Goal: Transaction & Acquisition: Purchase product/service

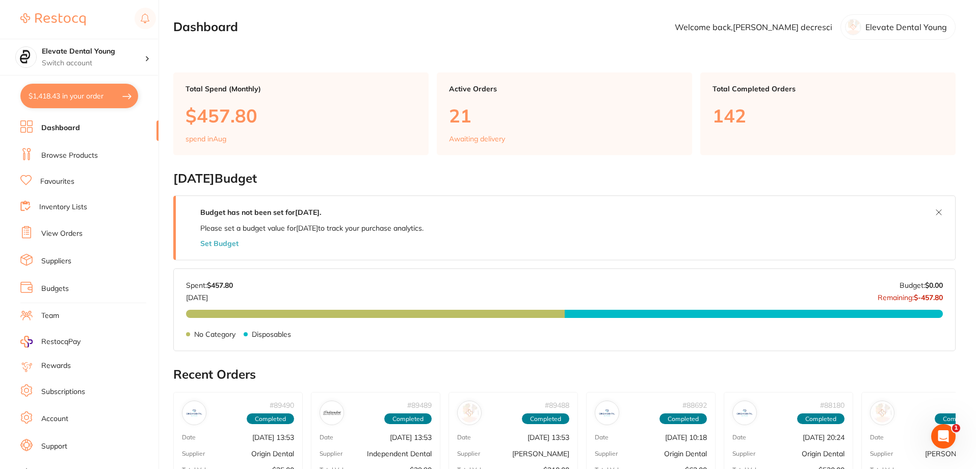
click at [85, 161] on li "Browse Products" at bounding box center [89, 155] width 138 height 15
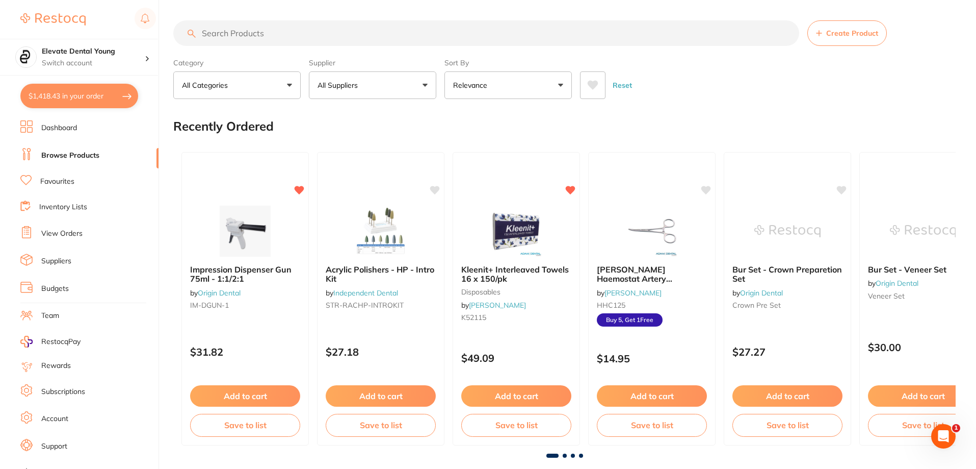
click at [227, 36] on input "search" at bounding box center [486, 32] width 626 height 25
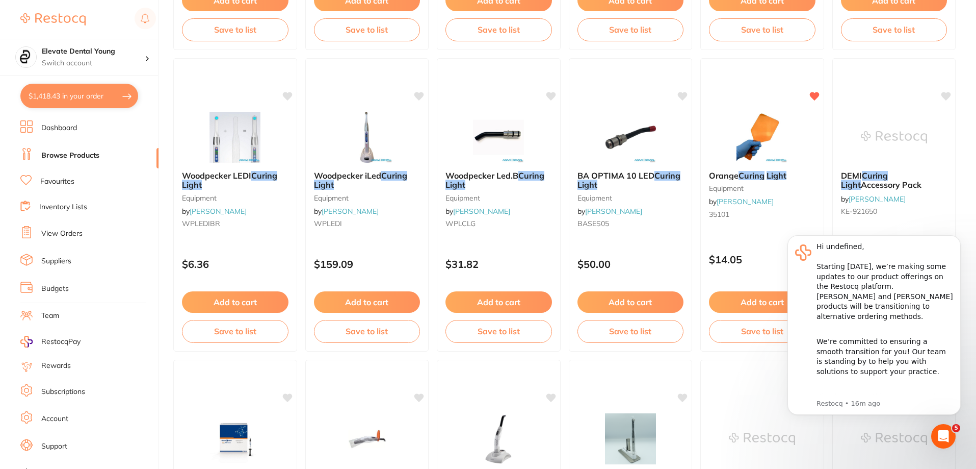
scroll to position [612, 0]
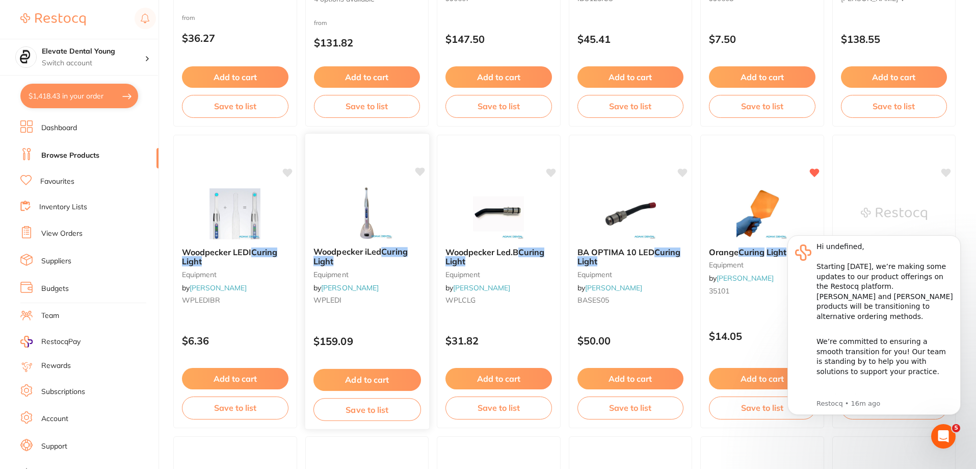
type input "curing light"
click at [377, 376] on button "Add to cart" at bounding box center [367, 380] width 108 height 22
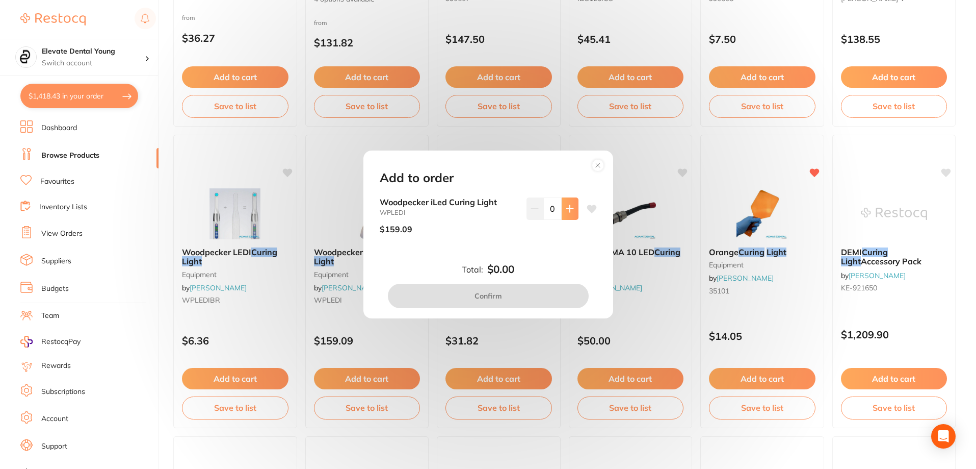
click at [566, 210] on icon at bounding box center [570, 208] width 8 height 8
type input "1"
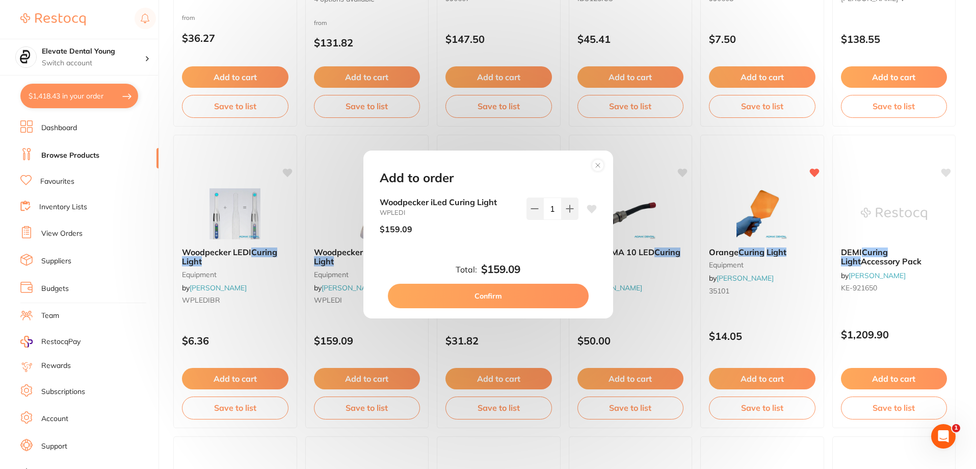
scroll to position [0, 0]
click at [497, 295] on button "Confirm" at bounding box center [488, 295] width 201 height 24
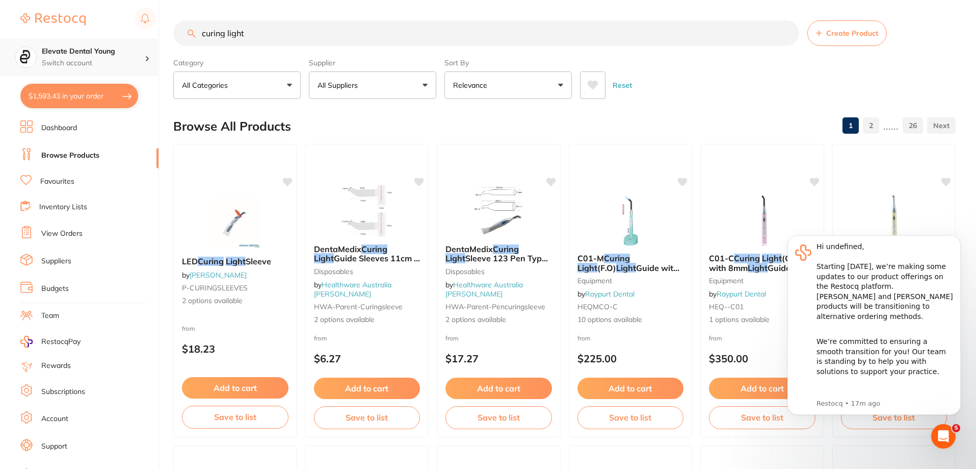
click at [0, 66] on div "$1,593.43 Elevate Dental Young Switch account Elevate Dental Young Hilltops Den…" at bounding box center [488, 234] width 976 height 469
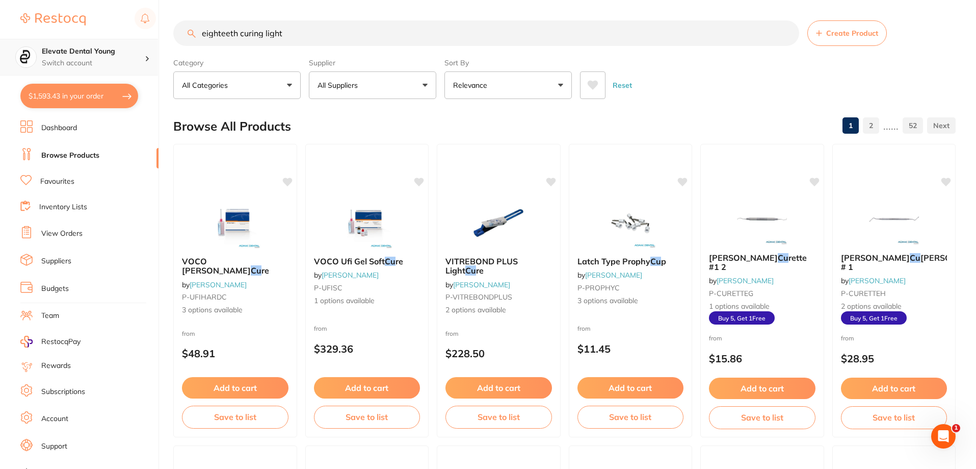
type input "eighteeth curing light"
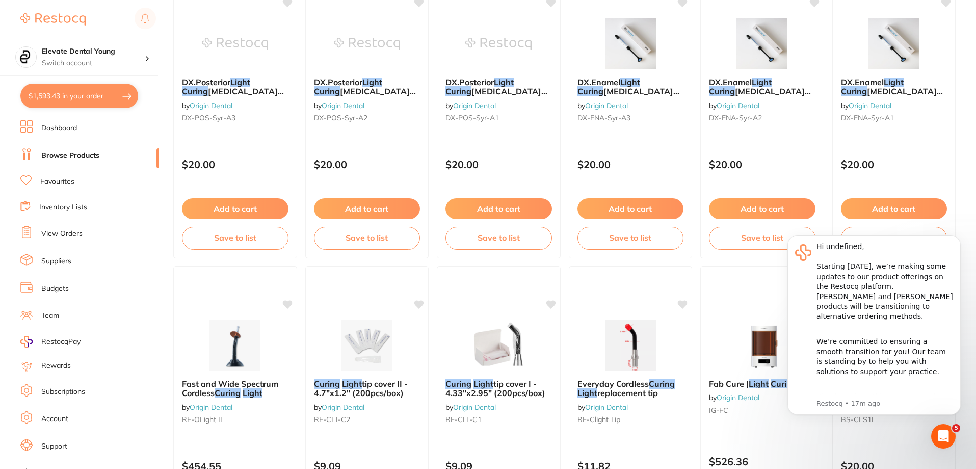
scroll to position [1632, 0]
